Goal: Task Accomplishment & Management: Manage account settings

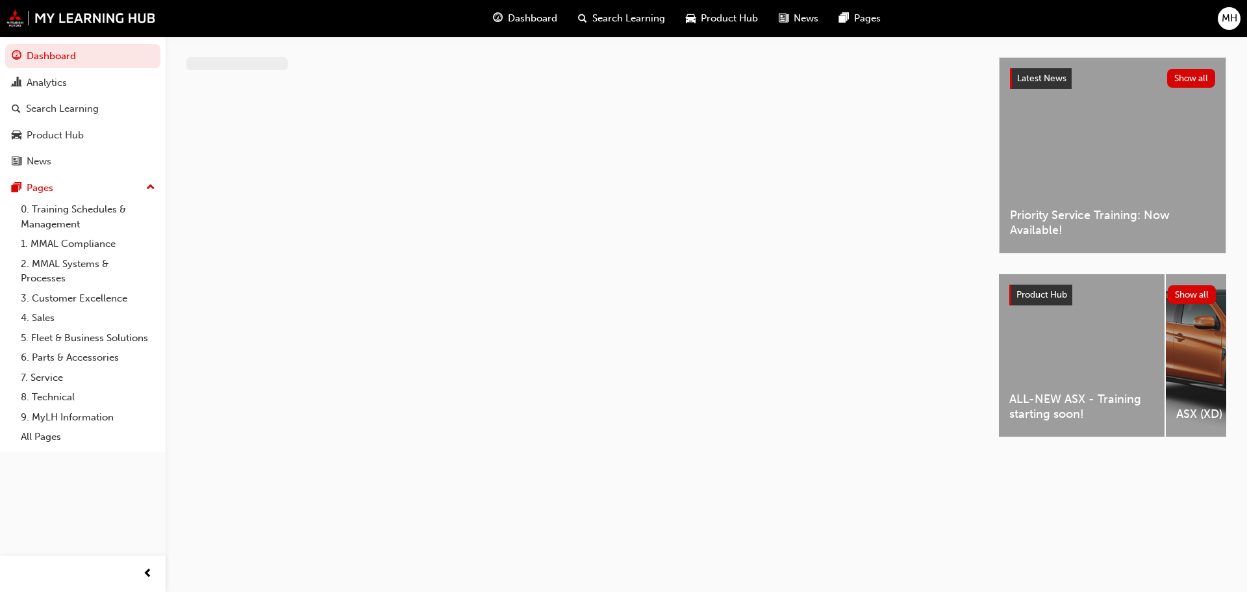
click at [1228, 19] on span "MH" at bounding box center [1230, 18] width 16 height 15
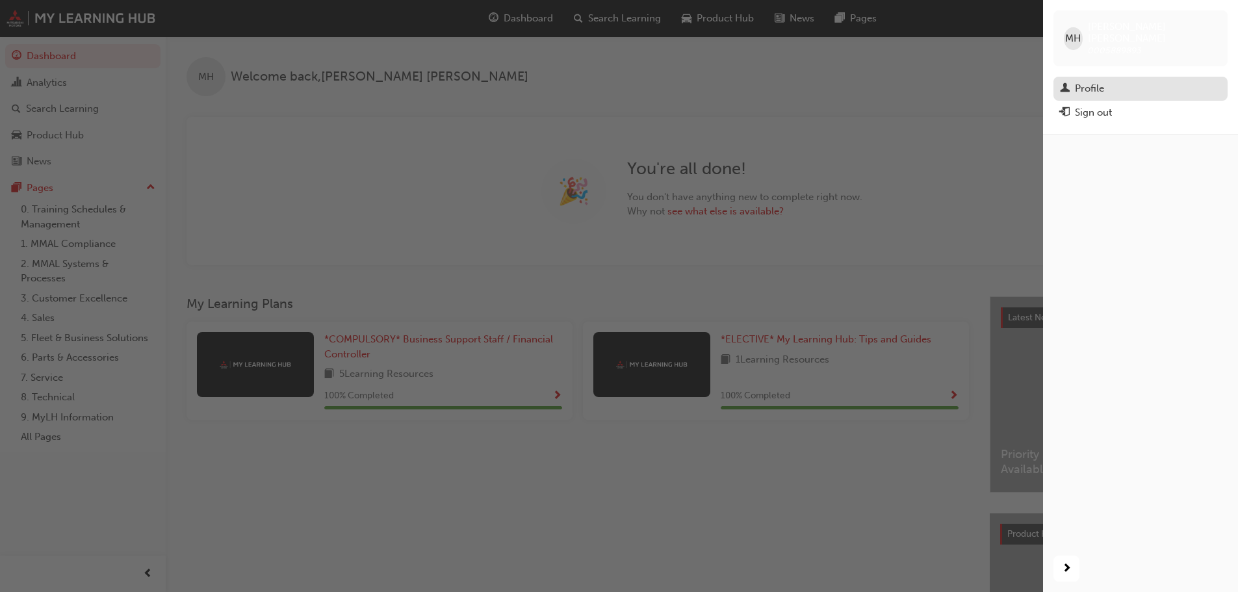
click at [1112, 81] on div "Profile" at bounding box center [1140, 89] width 161 height 16
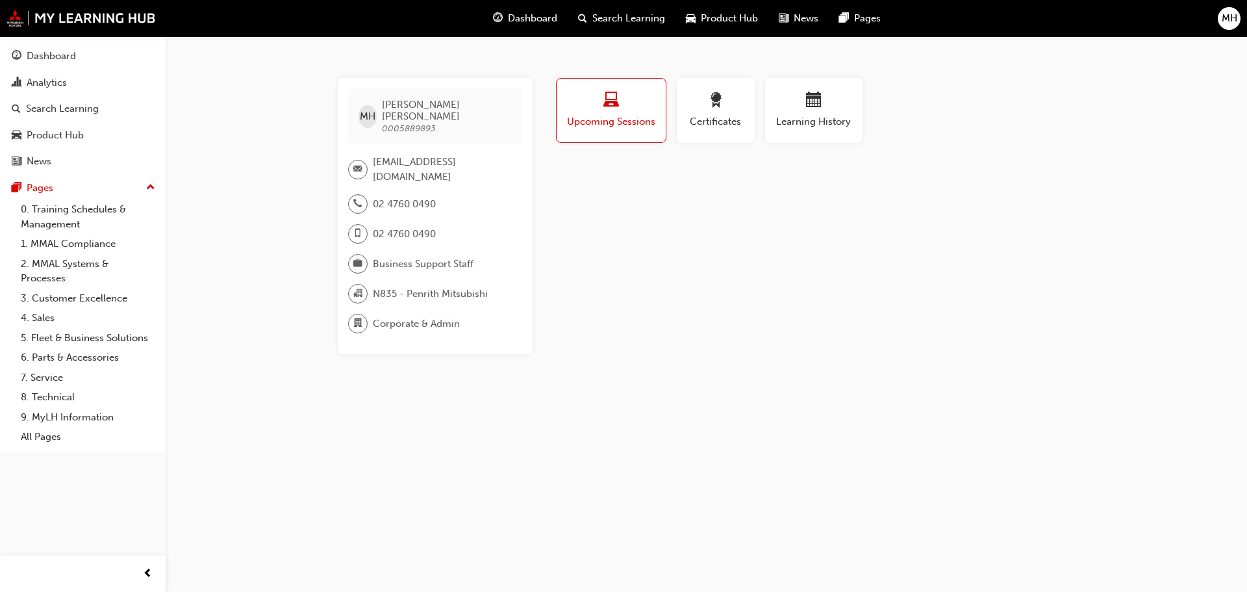
click at [1225, 26] on div "MH" at bounding box center [1229, 18] width 23 height 23
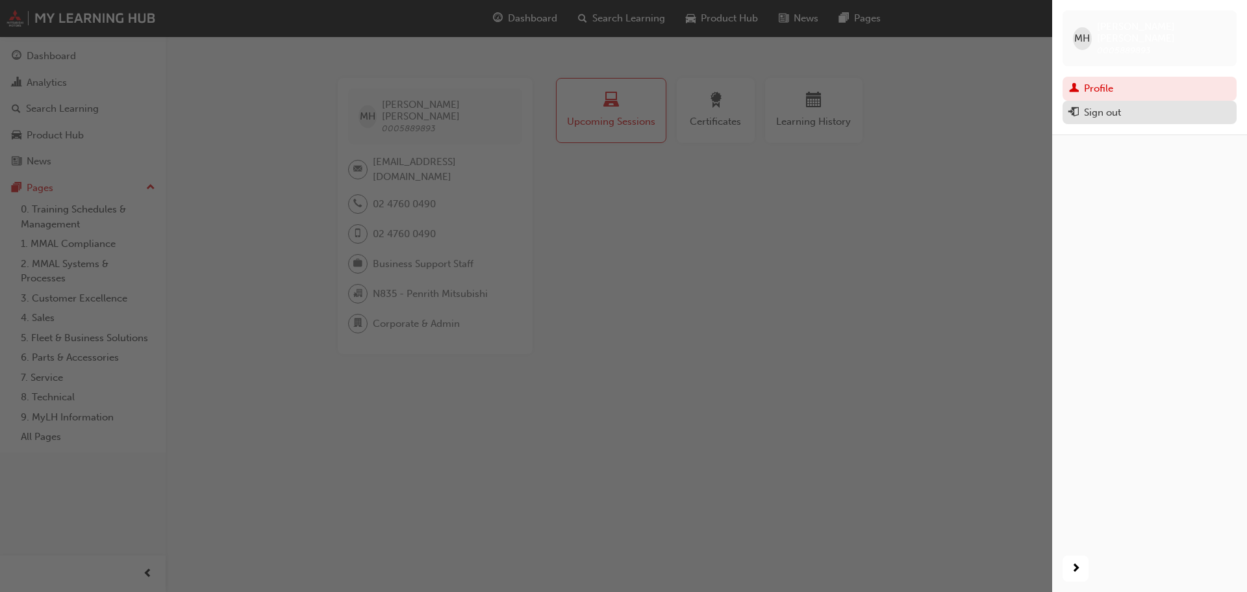
click at [1113, 105] on div "Sign out" at bounding box center [1102, 112] width 37 height 15
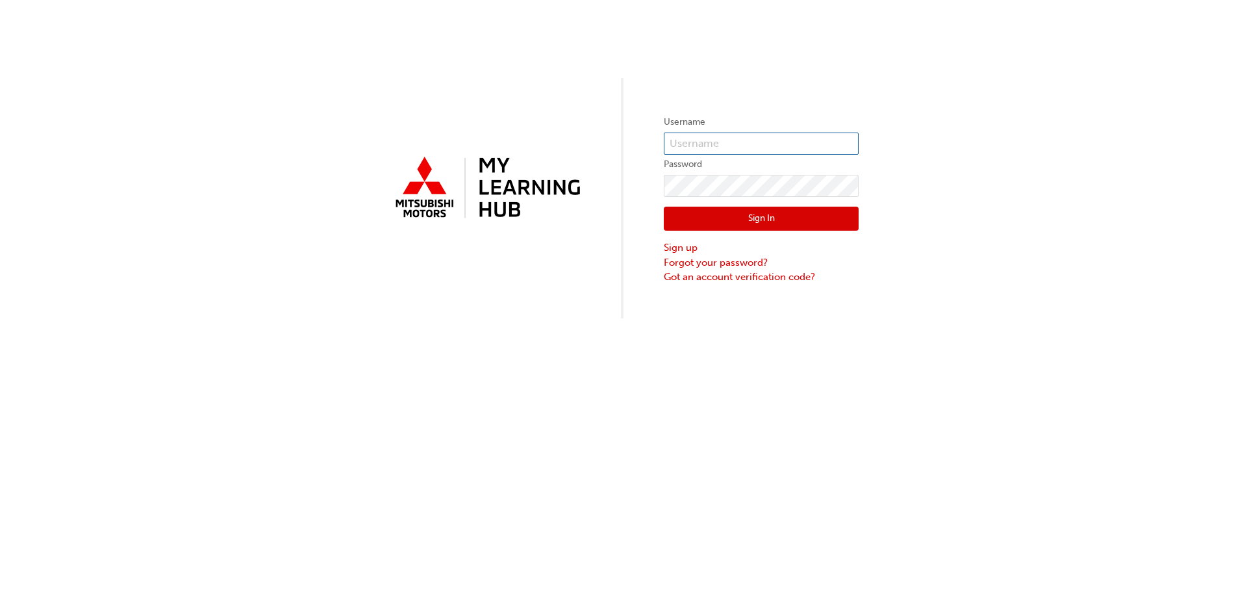
type input "0005889893"
click at [758, 222] on button "Sign In" at bounding box center [761, 219] width 195 height 25
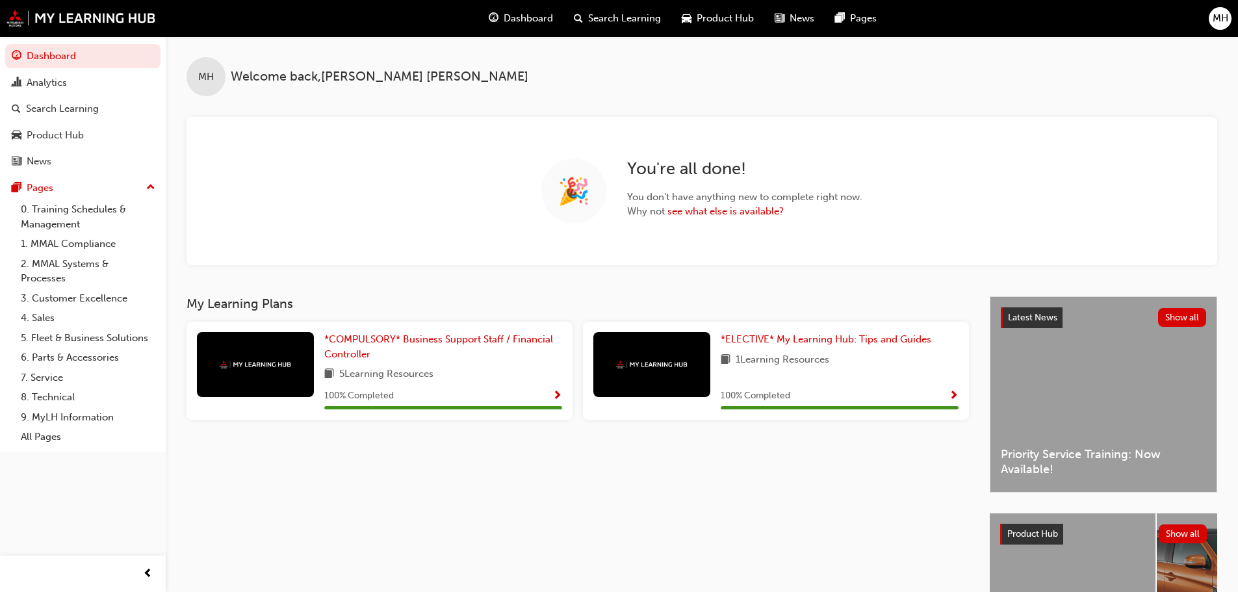
click at [1216, 28] on div "MH" at bounding box center [1219, 18] width 23 height 23
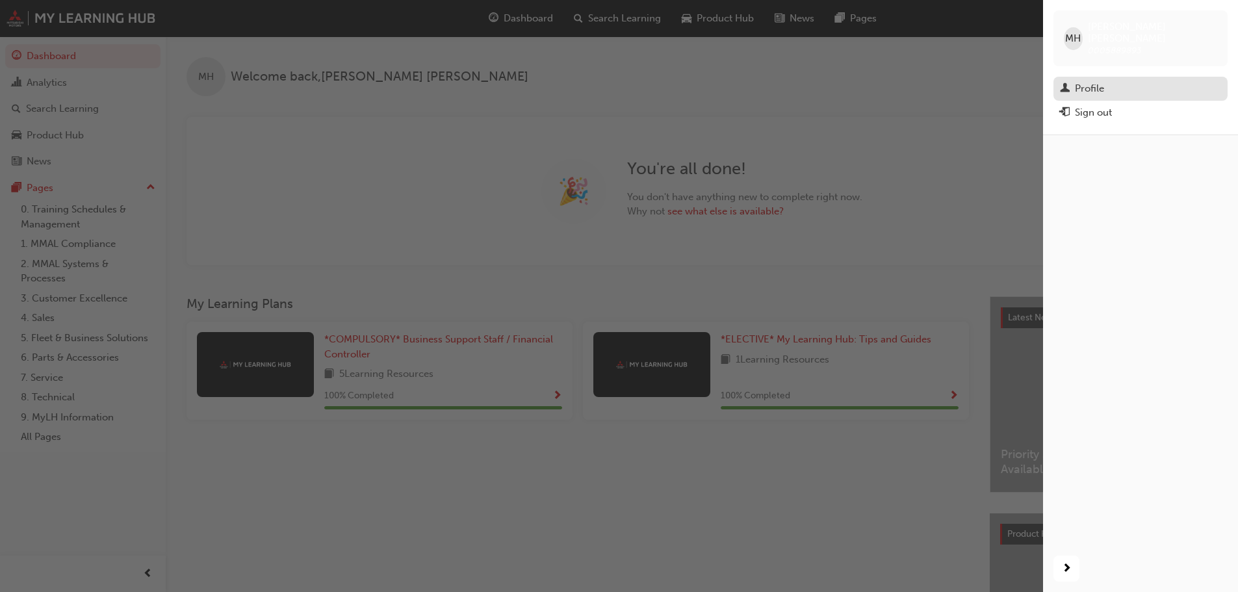
click at [1123, 81] on div "Profile" at bounding box center [1140, 89] width 161 height 16
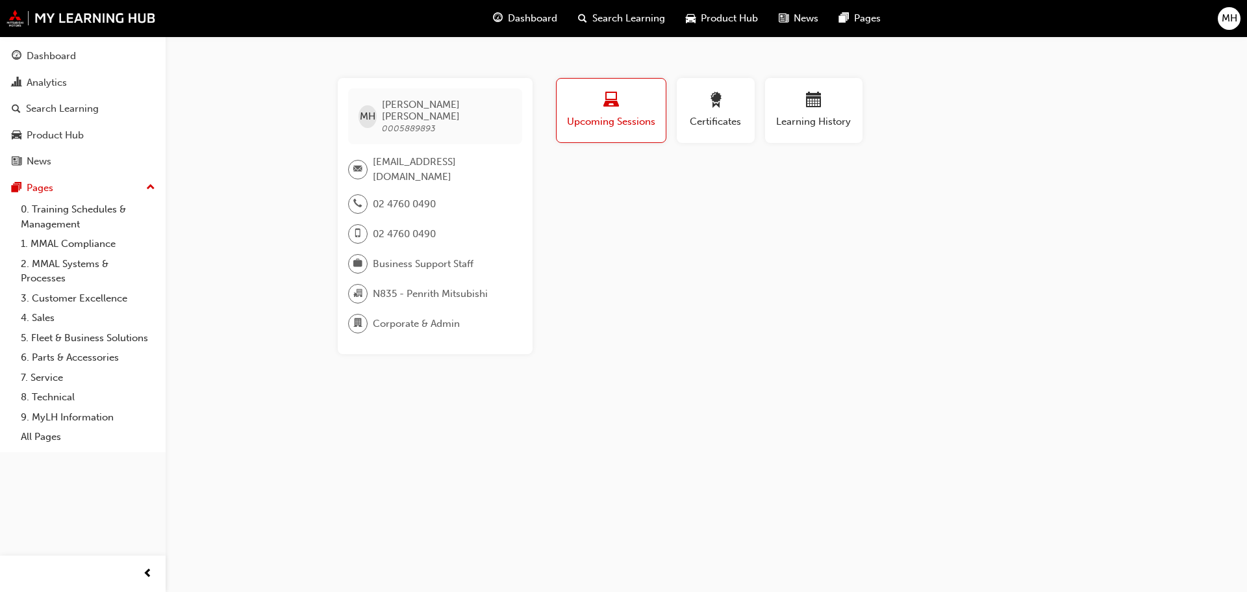
click at [1229, 21] on span "MH" at bounding box center [1230, 18] width 16 height 15
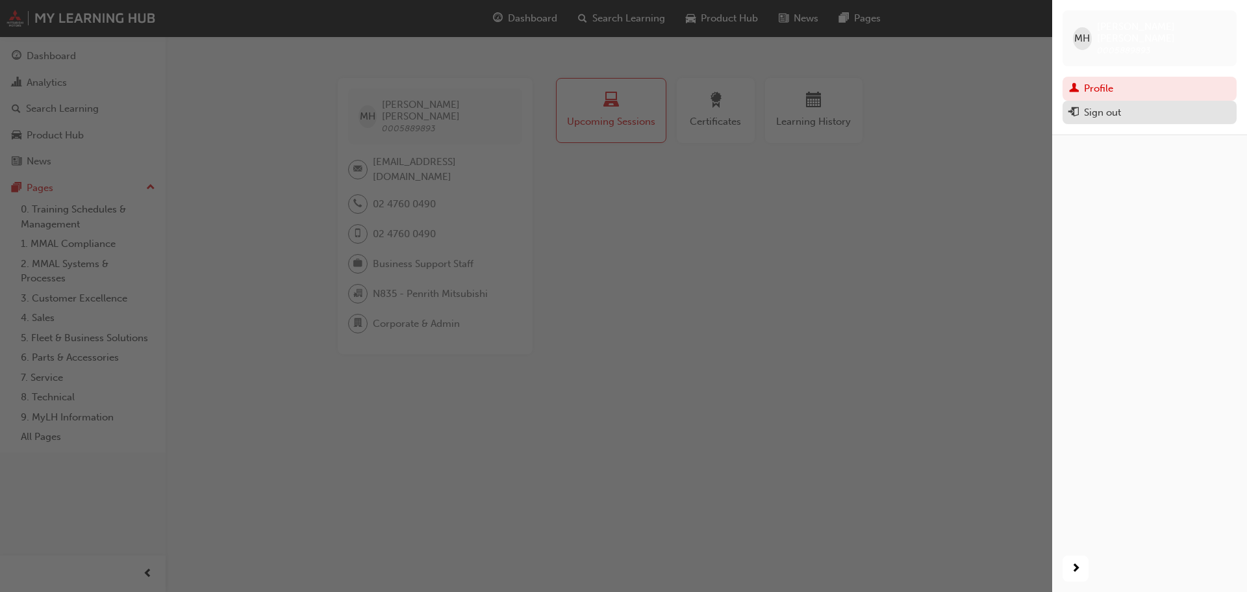
click at [1122, 105] on div "Sign out" at bounding box center [1149, 113] width 161 height 16
